Goal: Information Seeking & Learning: Learn about a topic

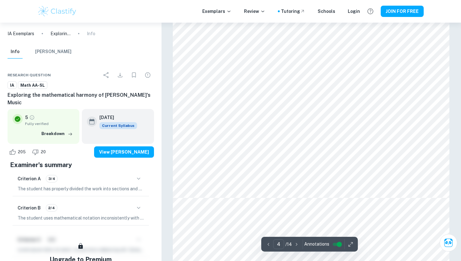
scroll to position [1344, 0]
type input "6"
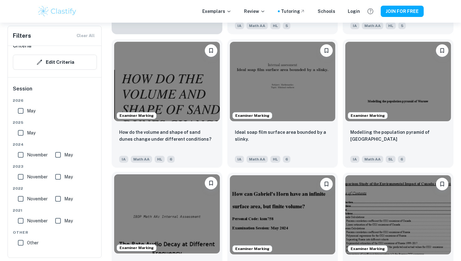
scroll to position [483, 0]
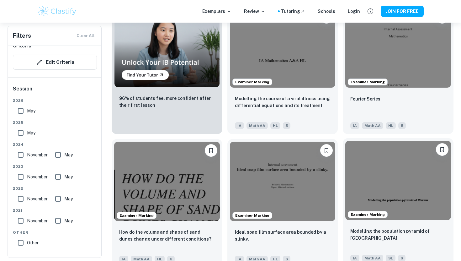
click at [355, 185] on img at bounding box center [399, 180] width 106 height 79
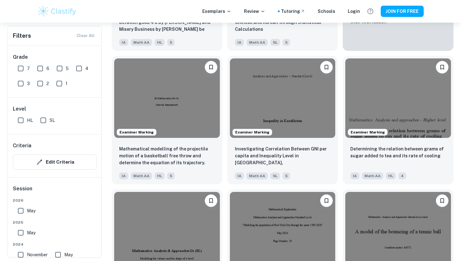
scroll to position [1898, 0]
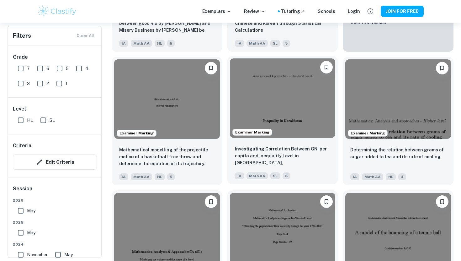
click at [278, 109] on img at bounding box center [283, 97] width 106 height 79
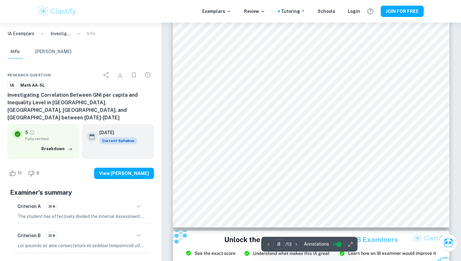
scroll to position [2766, 0]
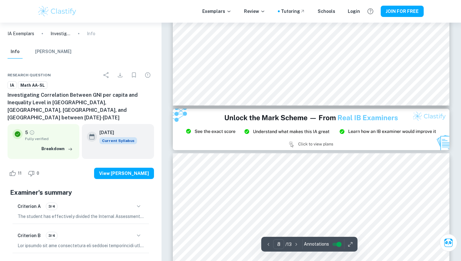
type input "9"
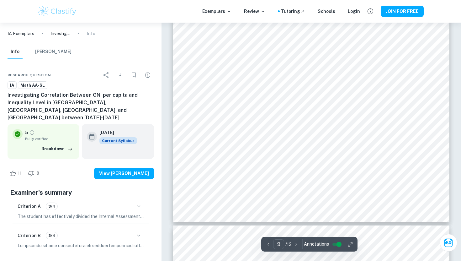
scroll to position [3278, 0]
